Goal: Communication & Community: Answer question/provide support

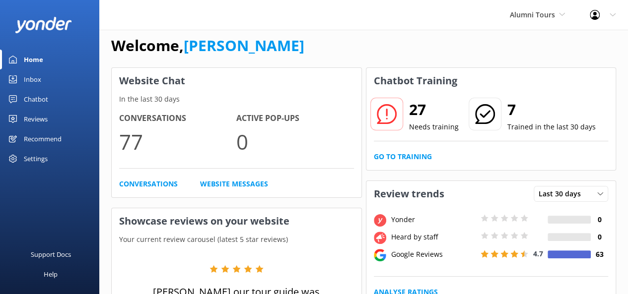
scroll to position [12, 0]
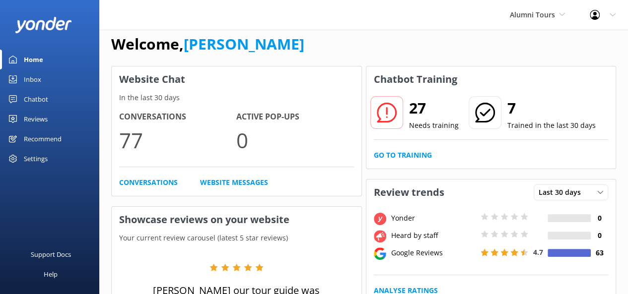
click at [392, 122] on div at bounding box center [386, 112] width 33 height 33
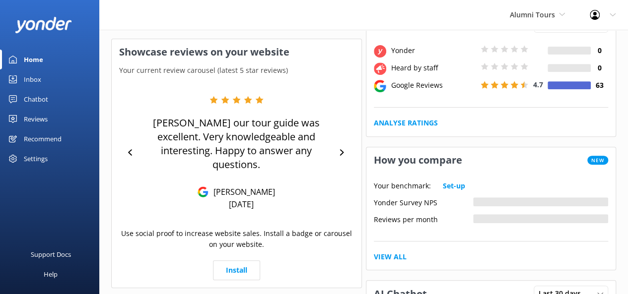
scroll to position [185, 0]
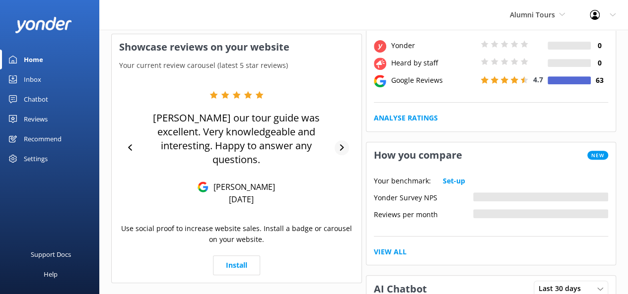
click at [343, 144] on icon at bounding box center [342, 147] width 6 height 6
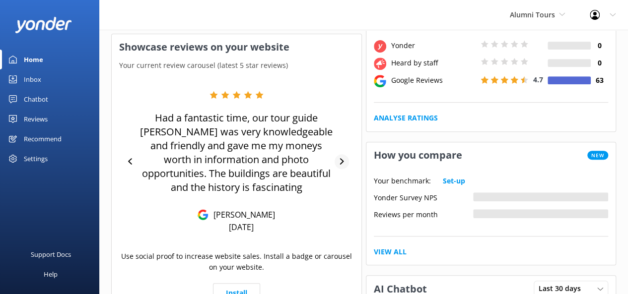
click at [342, 158] on icon at bounding box center [342, 161] width 4 height 6
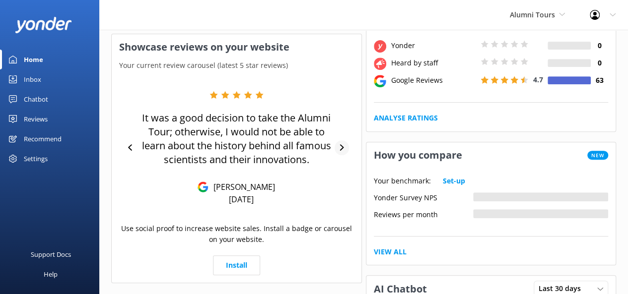
click at [342, 146] on icon at bounding box center [342, 147] width 6 height 6
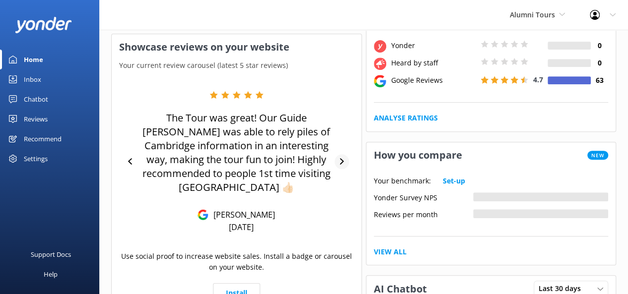
click at [345, 159] on div at bounding box center [342, 161] width 14 height 15
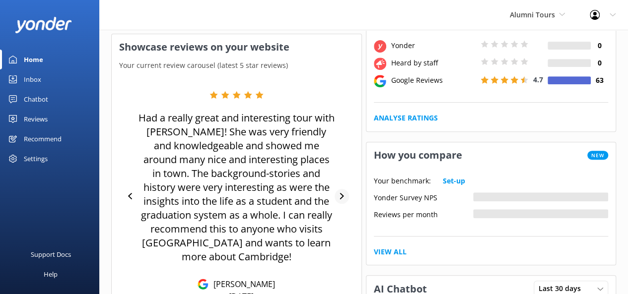
click at [338, 198] on div at bounding box center [342, 196] width 14 height 15
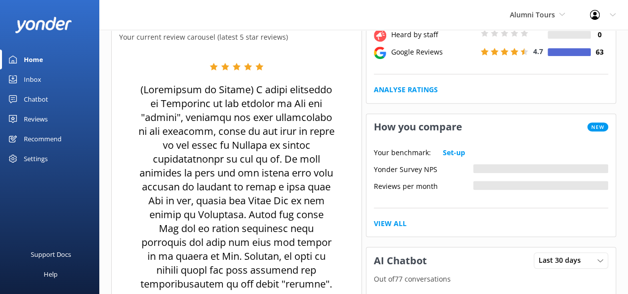
scroll to position [235, 0]
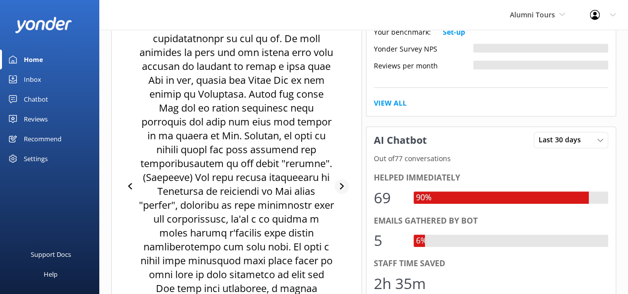
click at [337, 185] on div at bounding box center [342, 186] width 14 height 15
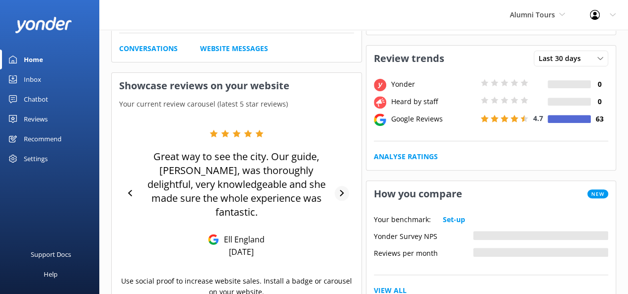
click at [341, 190] on icon at bounding box center [342, 193] width 6 height 6
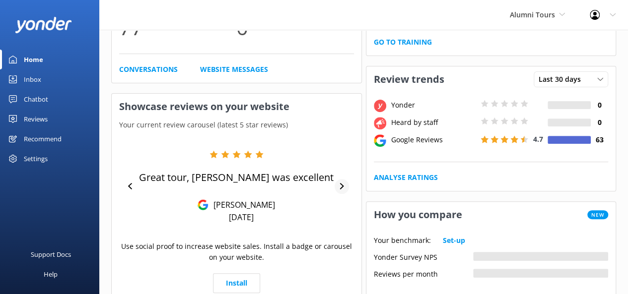
click at [341, 185] on icon at bounding box center [342, 186] width 6 height 6
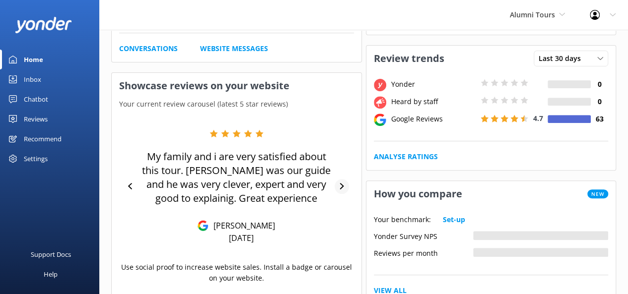
click at [340, 185] on icon at bounding box center [342, 186] width 6 height 6
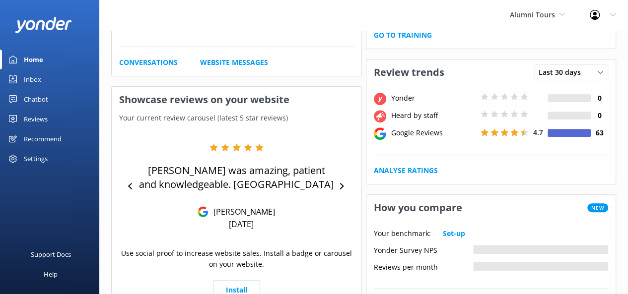
click at [29, 63] on div "Home" at bounding box center [33, 60] width 19 height 20
click at [41, 101] on div "Chatbot" at bounding box center [36, 99] width 24 height 20
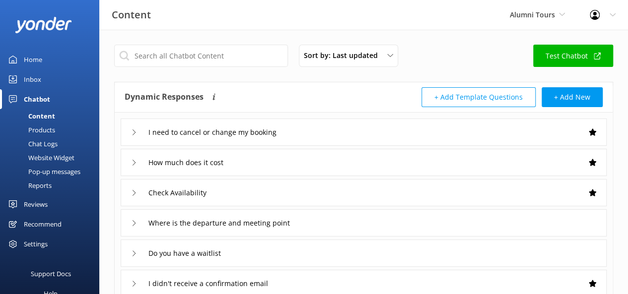
click at [133, 130] on use at bounding box center [134, 132] width 3 height 5
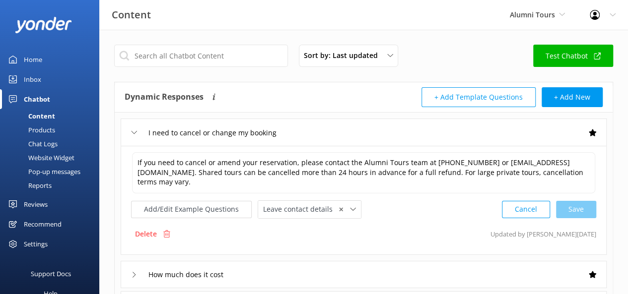
click at [38, 63] on div "Home" at bounding box center [33, 60] width 18 height 20
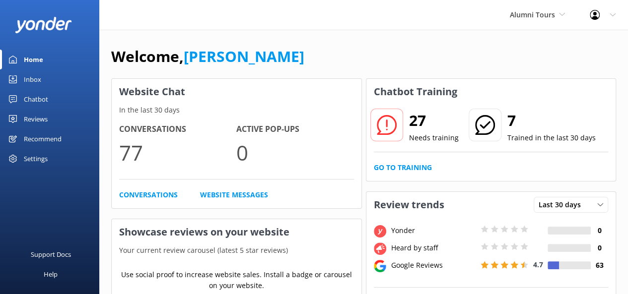
click at [38, 79] on div "Inbox" at bounding box center [32, 79] width 17 height 20
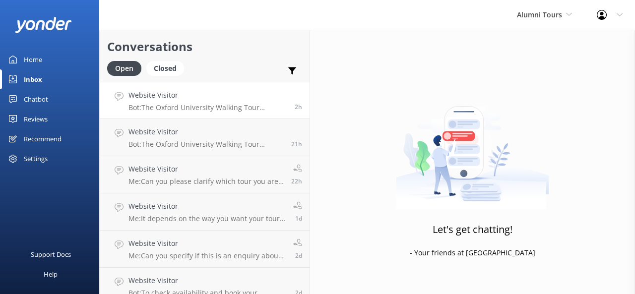
click at [195, 103] on p "Bot: The Oxford University Walking Tour includes highlights such as [GEOGRAPHIC…" at bounding box center [208, 107] width 159 height 9
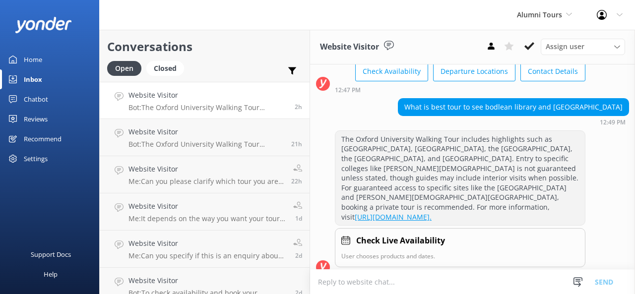
scroll to position [66, 0]
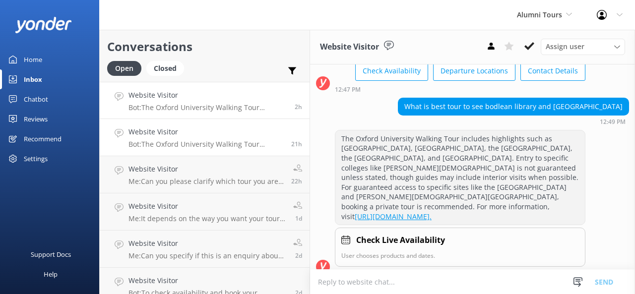
click at [179, 134] on h4 "Website Visitor" at bounding box center [206, 132] width 155 height 11
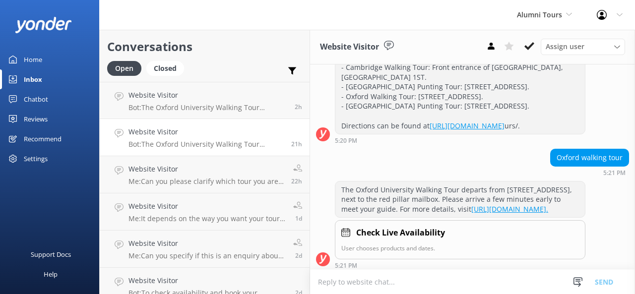
scroll to position [178, 0]
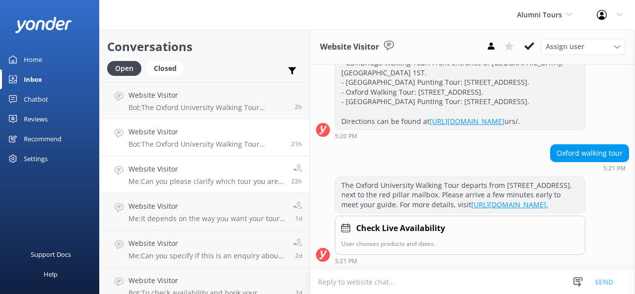
click at [187, 183] on p "Me: Can you please clarify which tour you are interested in booking?" at bounding box center [206, 181] width 155 height 9
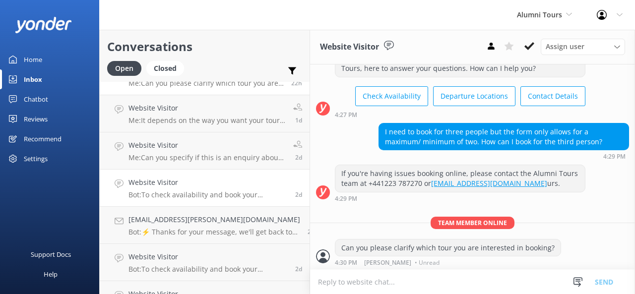
scroll to position [99, 0]
click at [195, 118] on p "Me: It depends on the way you want your tour to be set up. If you want to custo…" at bounding box center [207, 119] width 157 height 9
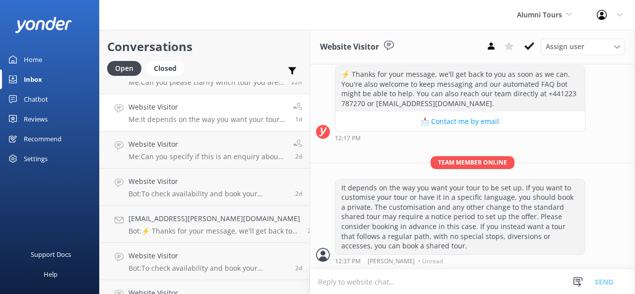
scroll to position [336, 0]
click at [382, 281] on textarea at bounding box center [472, 282] width 325 height 24
click at [208, 150] on h4 "Website Visitor" at bounding box center [207, 144] width 157 height 11
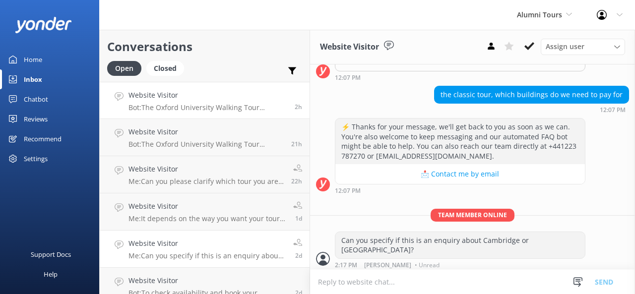
click at [200, 107] on p "Bot: The Oxford University Walking Tour includes highlights such as [GEOGRAPHIC…" at bounding box center [208, 107] width 159 height 9
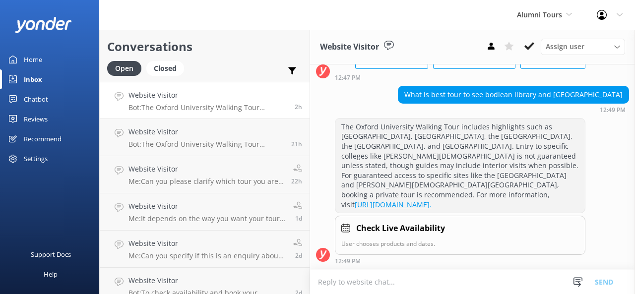
scroll to position [66, 0]
